Goal: Task Accomplishment & Management: Manage account settings

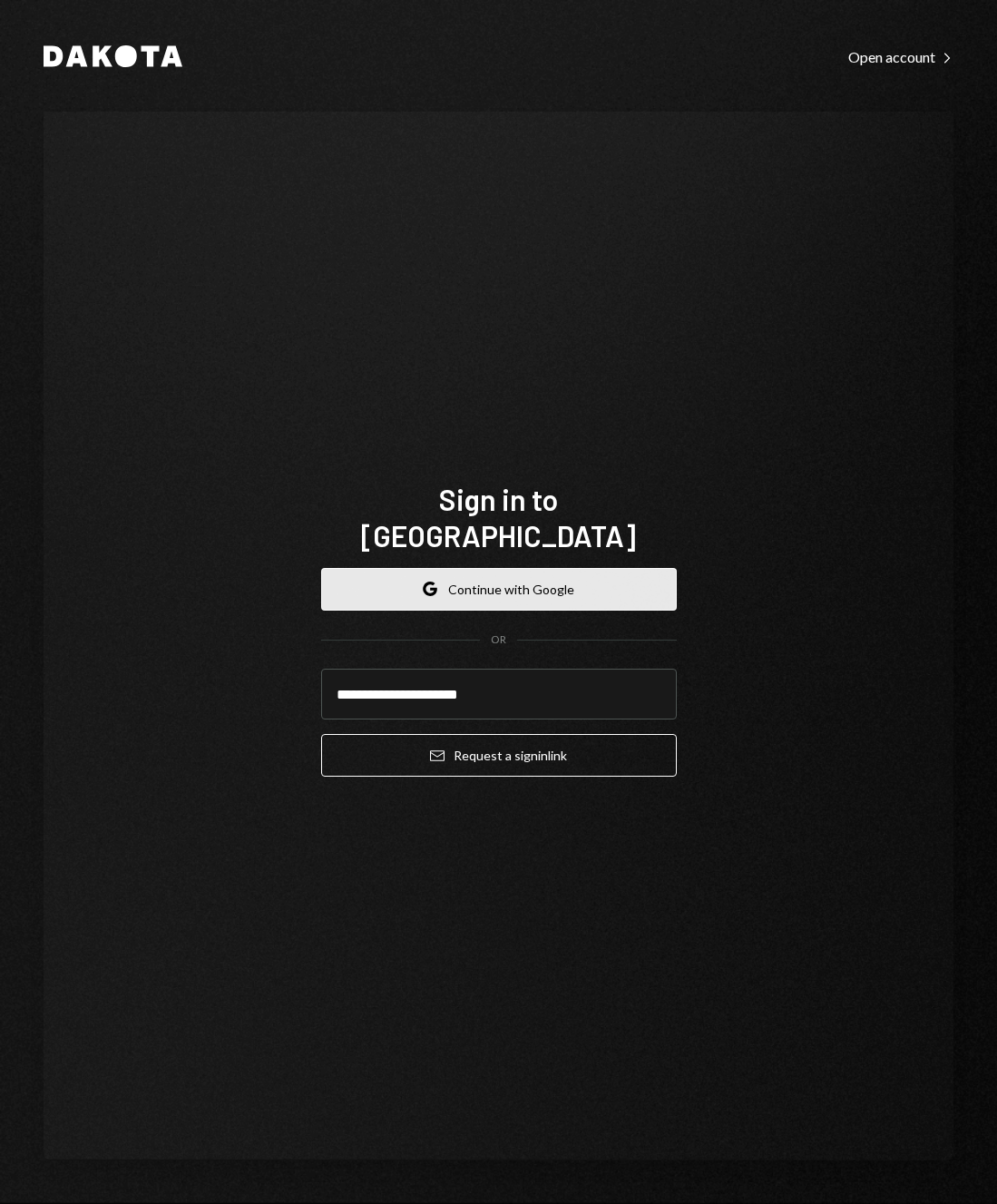
type input "**********"
click at [321, 734] on button "Email Request a sign in link" at bounding box center [499, 755] width 356 height 43
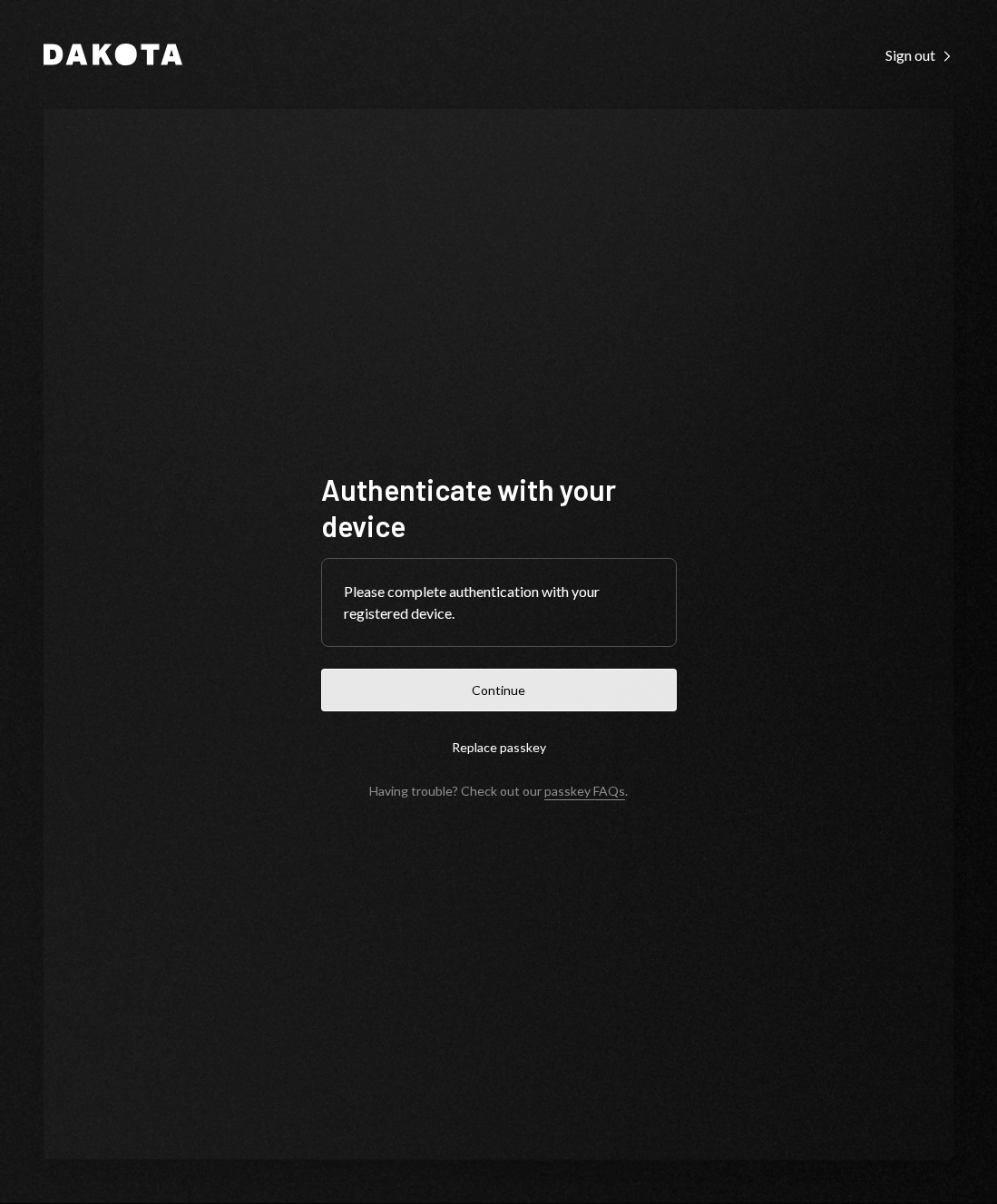
click at [445, 690] on button "Continue" at bounding box center [499, 690] width 356 height 43
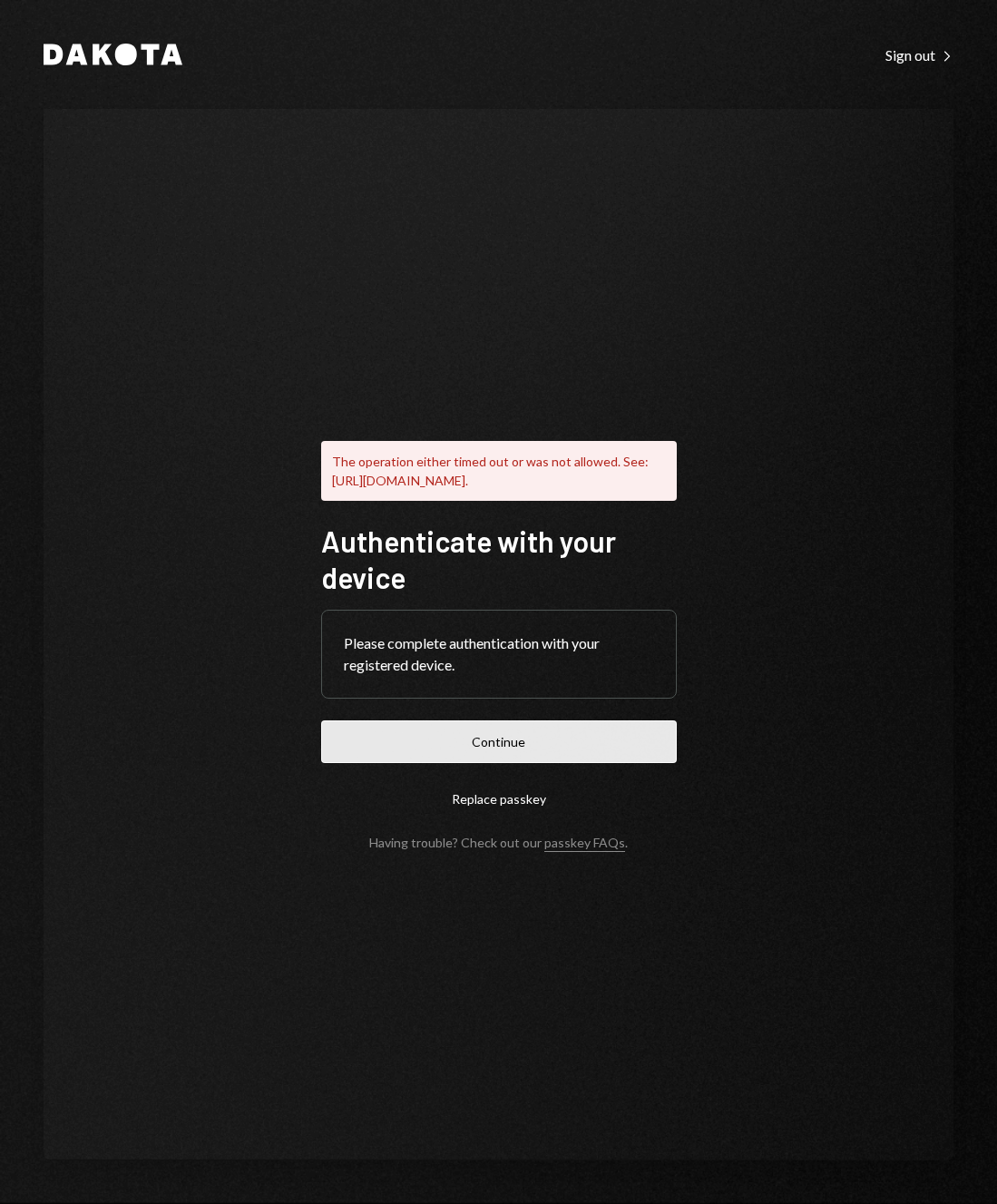
click at [582, 763] on button "Continue" at bounding box center [499, 742] width 356 height 43
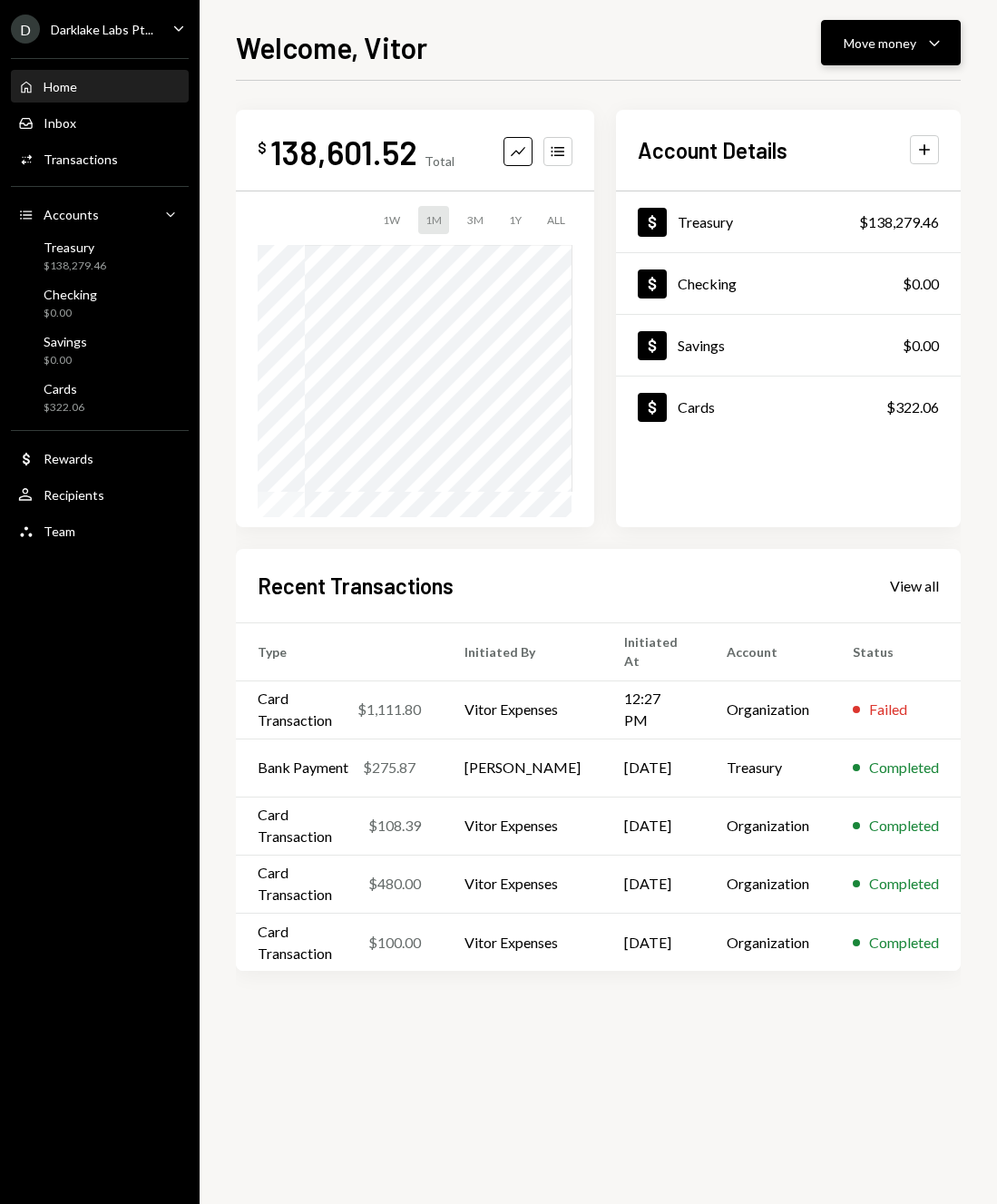
click at [877, 38] on div "Move money" at bounding box center [880, 43] width 73 height 19
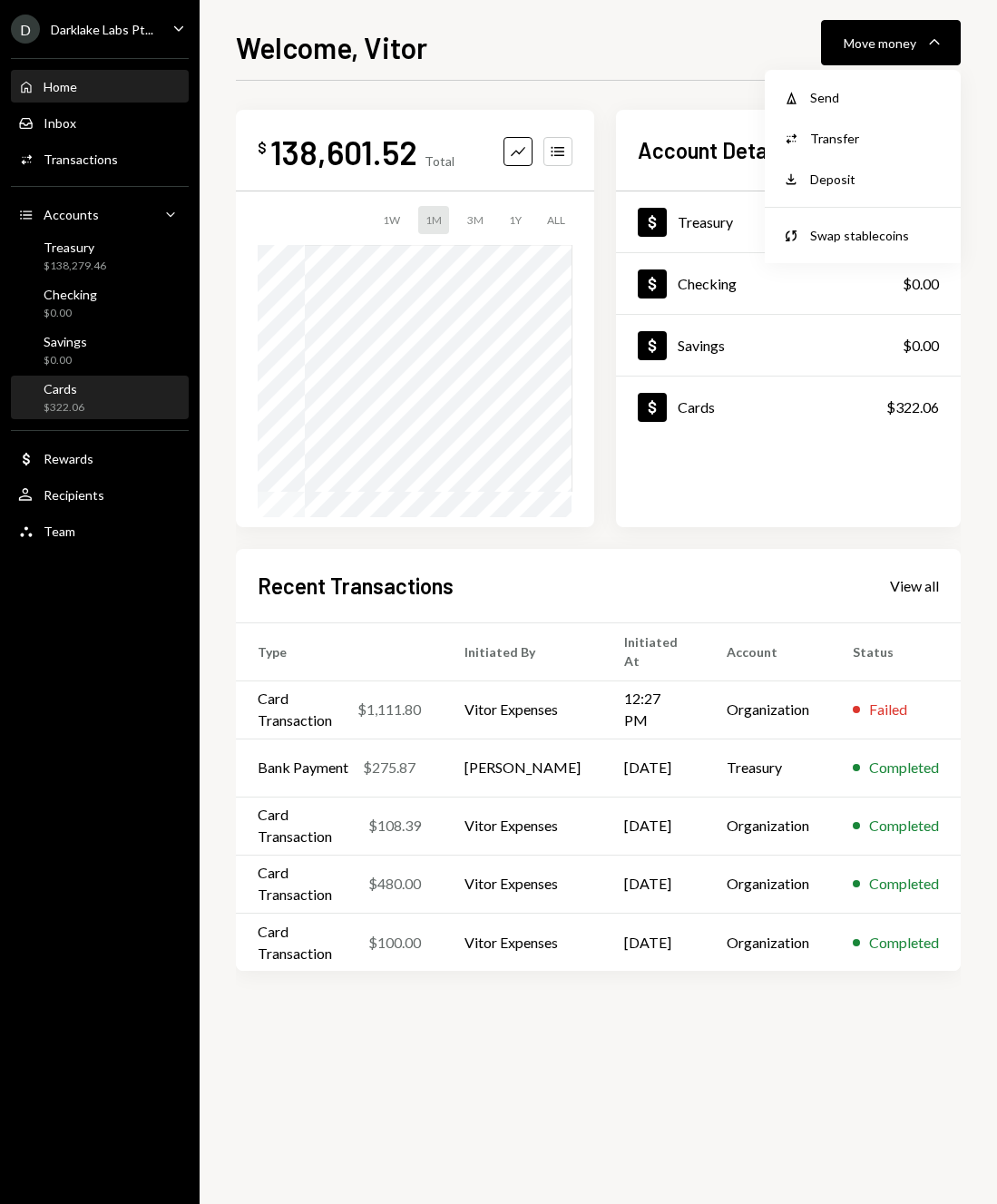
click at [111, 396] on div "Cards $322.06" at bounding box center [99, 398] width 163 height 35
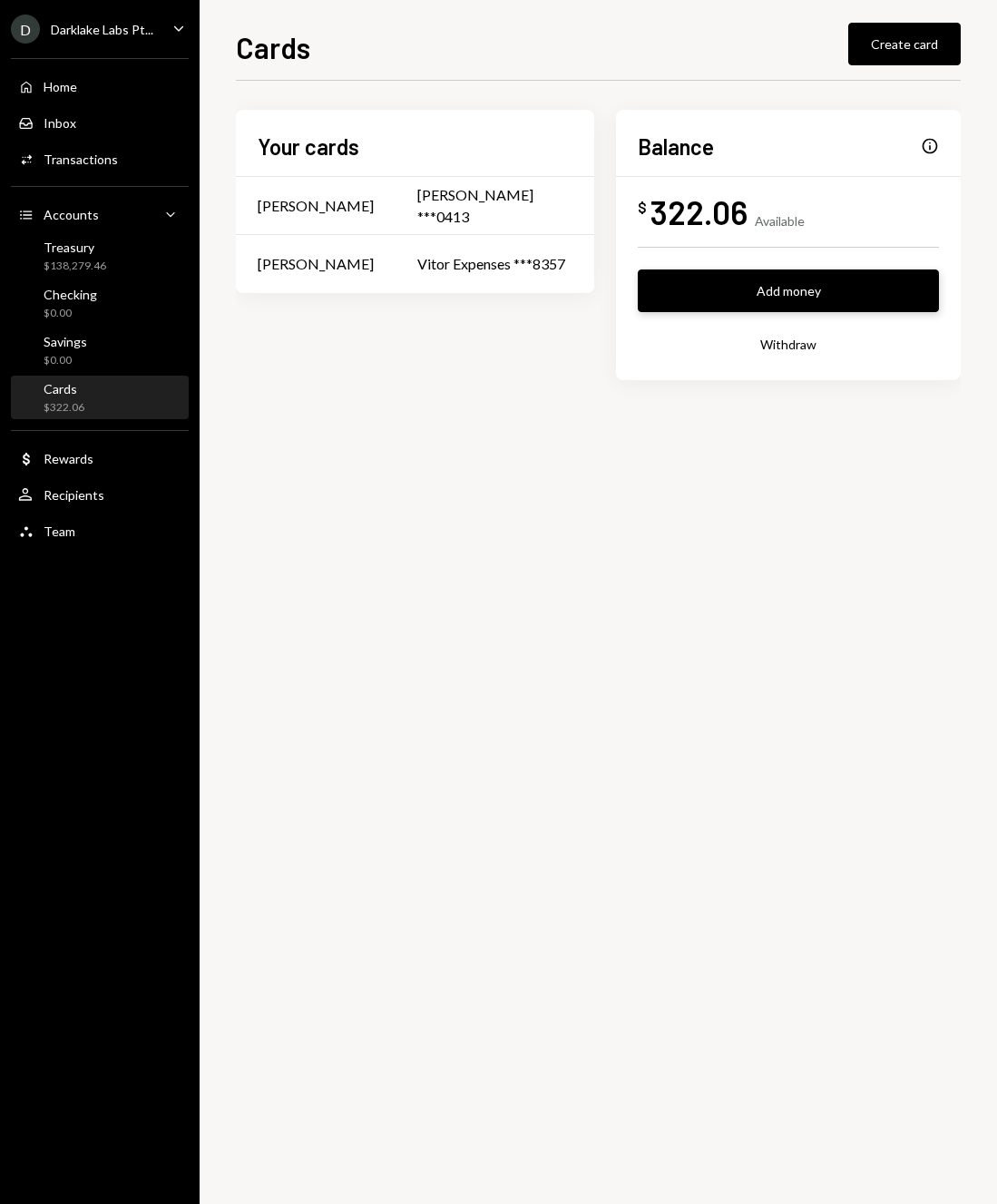
click at [763, 303] on button "Add money" at bounding box center [788, 290] width 301 height 43
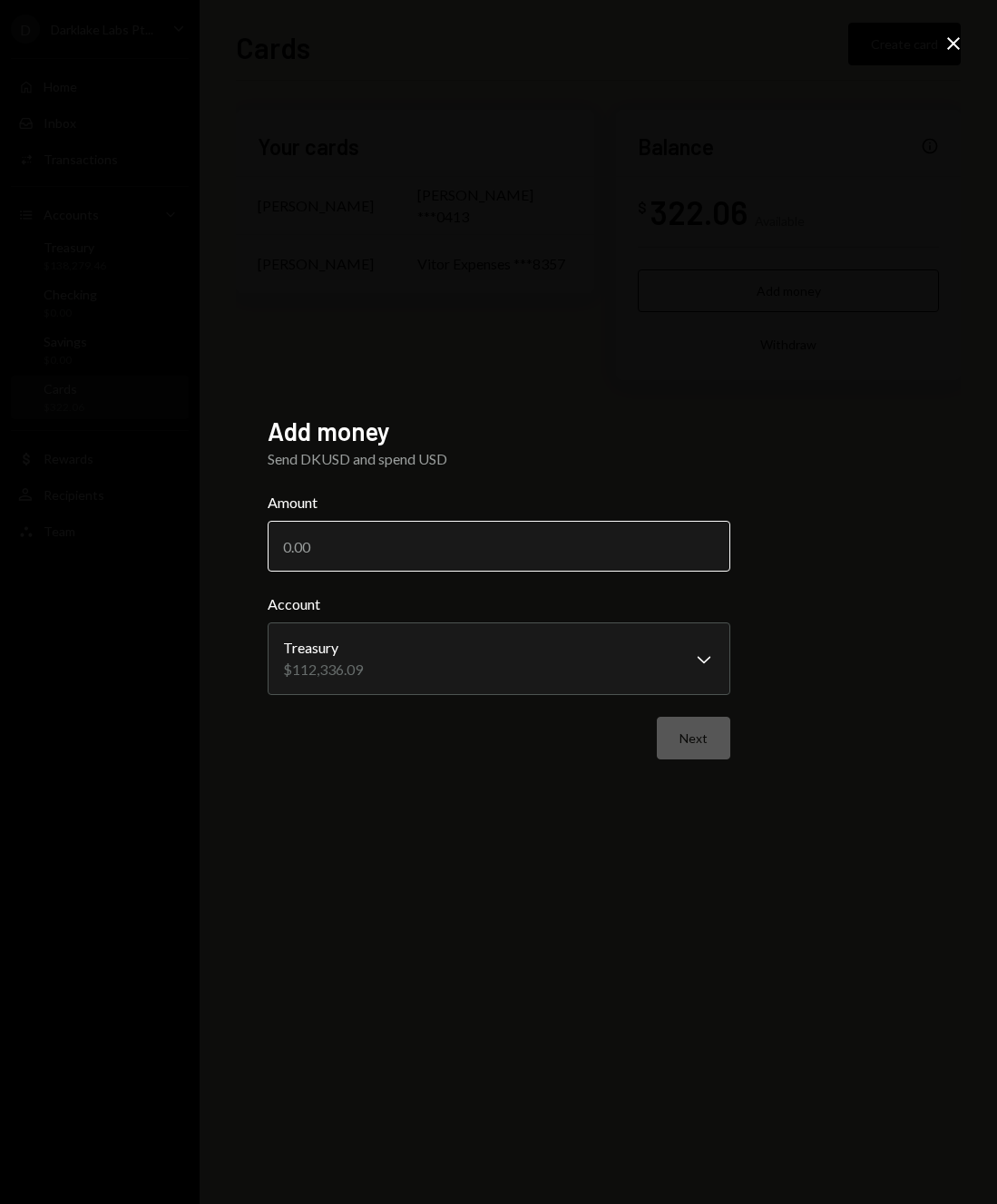
click at [663, 552] on input "Amount" at bounding box center [498, 546] width 462 height 51
type input "3"
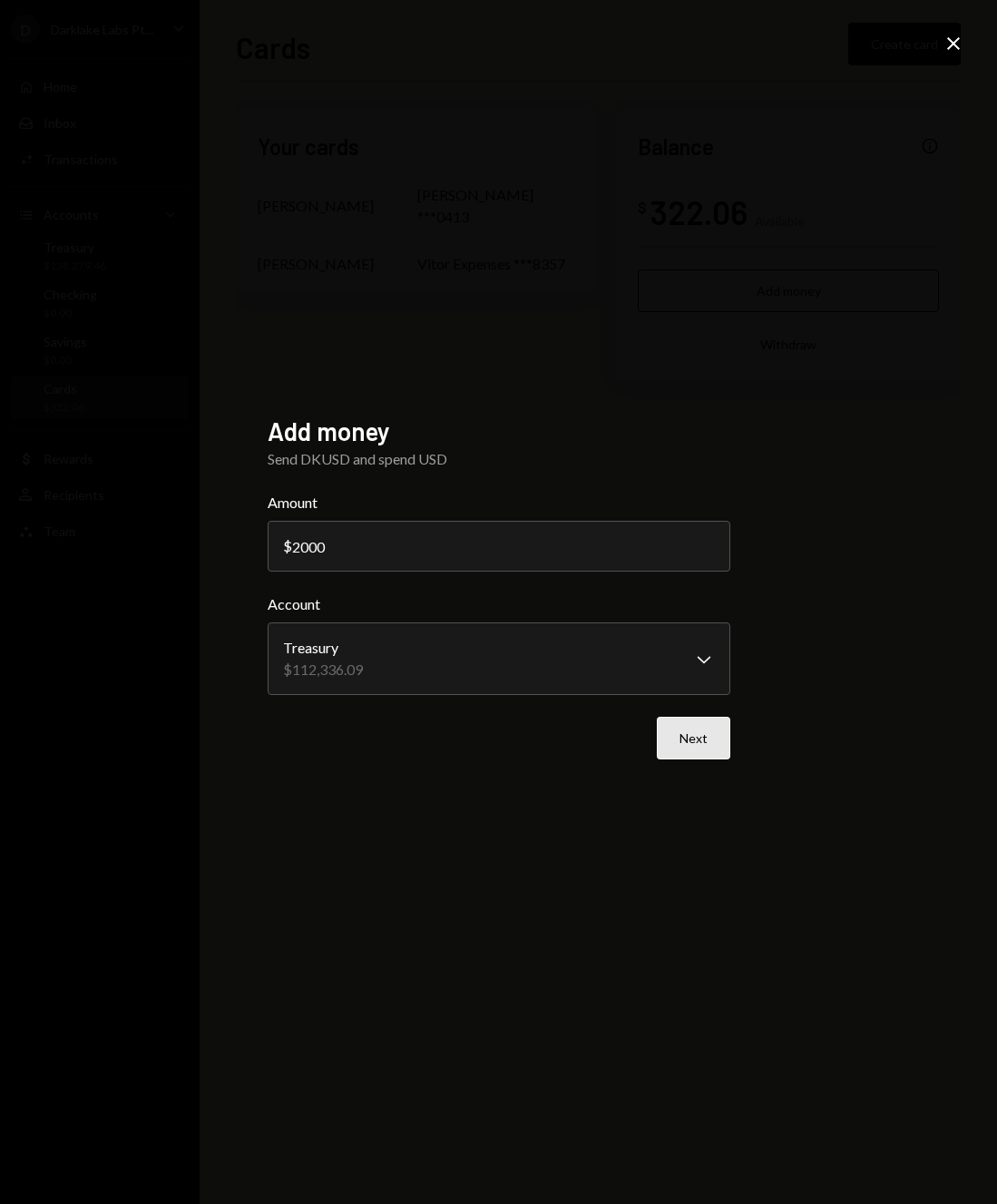
type input "2000"
click at [698, 739] on button "Next" at bounding box center [694, 738] width 74 height 43
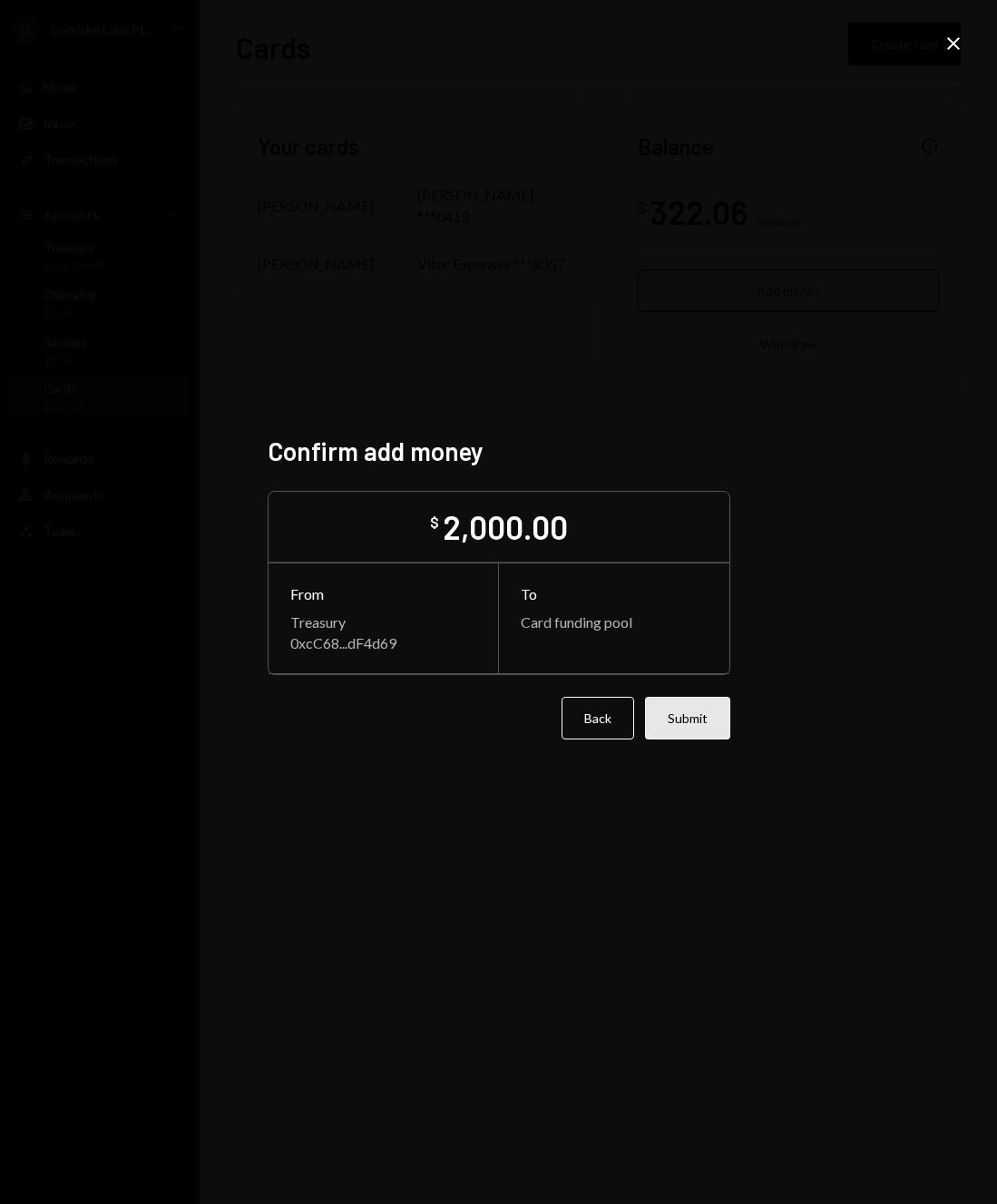
click at [699, 724] on button "Submit" at bounding box center [688, 718] width 85 height 43
